Goal: Find specific page/section: Find specific page/section

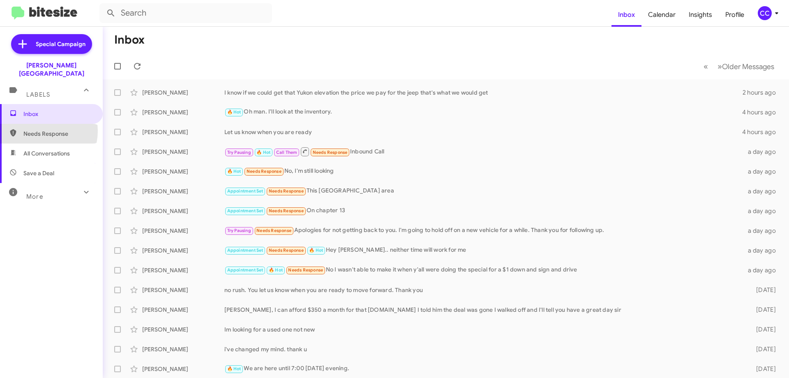
click at [37, 129] on span "Needs Response" at bounding box center [58, 133] width 70 height 8
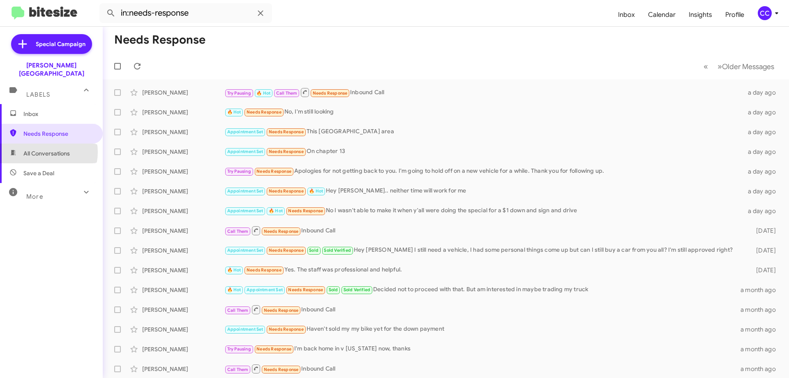
click at [44, 149] on span "All Conversations" at bounding box center [46, 153] width 46 height 8
type input "in:all-conversations"
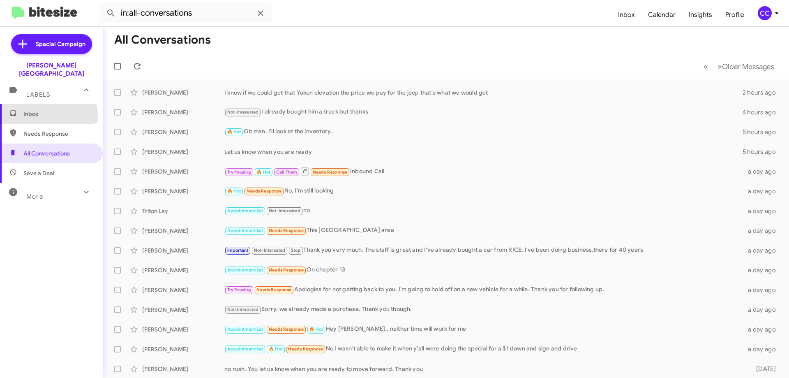
click at [34, 110] on span "Inbox" at bounding box center [58, 114] width 70 height 8
